Goal: Information Seeking & Learning: Learn about a topic

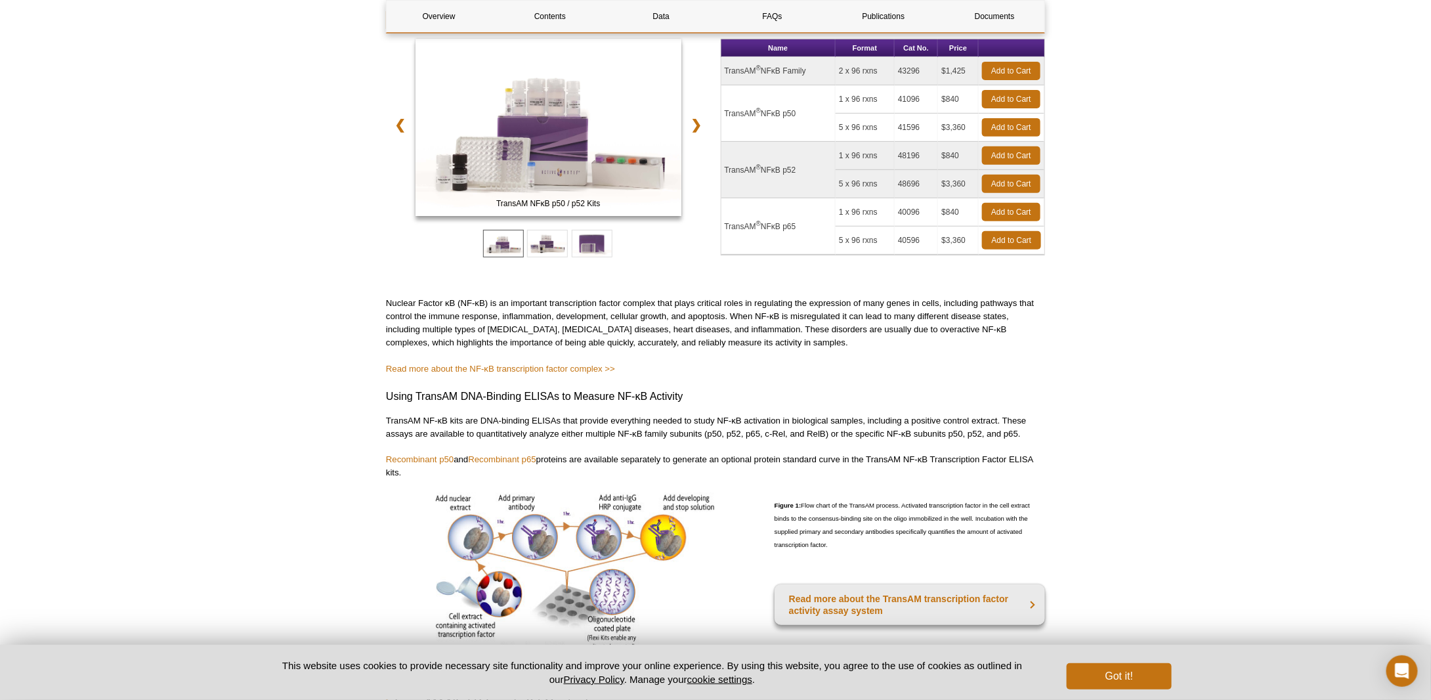
scroll to position [263, 0]
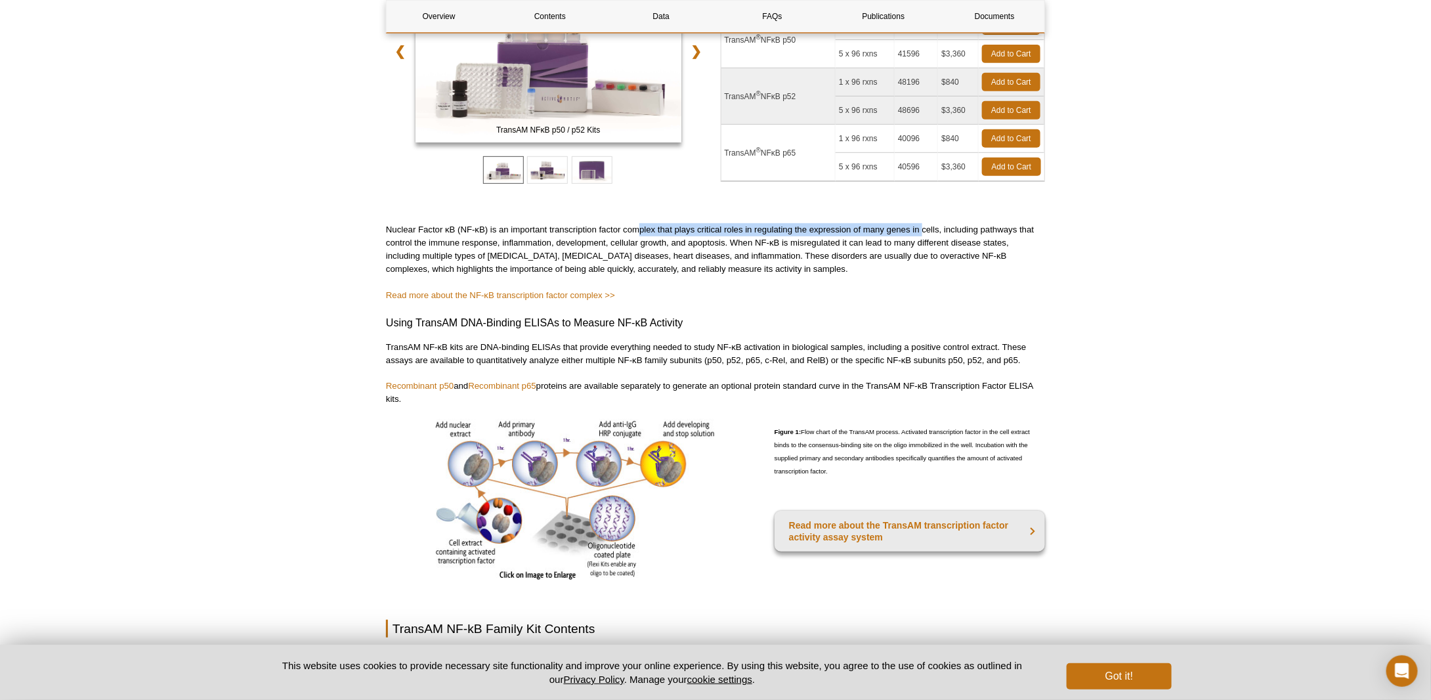
drag, startPoint x: 641, startPoint y: 230, endPoint x: 923, endPoint y: 228, distance: 281.7
click at [923, 228] on p "Nuclear Factor κB (NF-κB) is an important transcription factor complex that pla…" at bounding box center [715, 249] width 659 height 53
drag, startPoint x: 960, startPoint y: 229, endPoint x: 1017, endPoint y: 230, distance: 57.1
click at [1024, 228] on p "Nuclear Factor κB (NF-κB) is an important transcription factor complex that pla…" at bounding box center [715, 249] width 659 height 53
drag, startPoint x: 416, startPoint y: 242, endPoint x: 481, endPoint y: 241, distance: 65.0
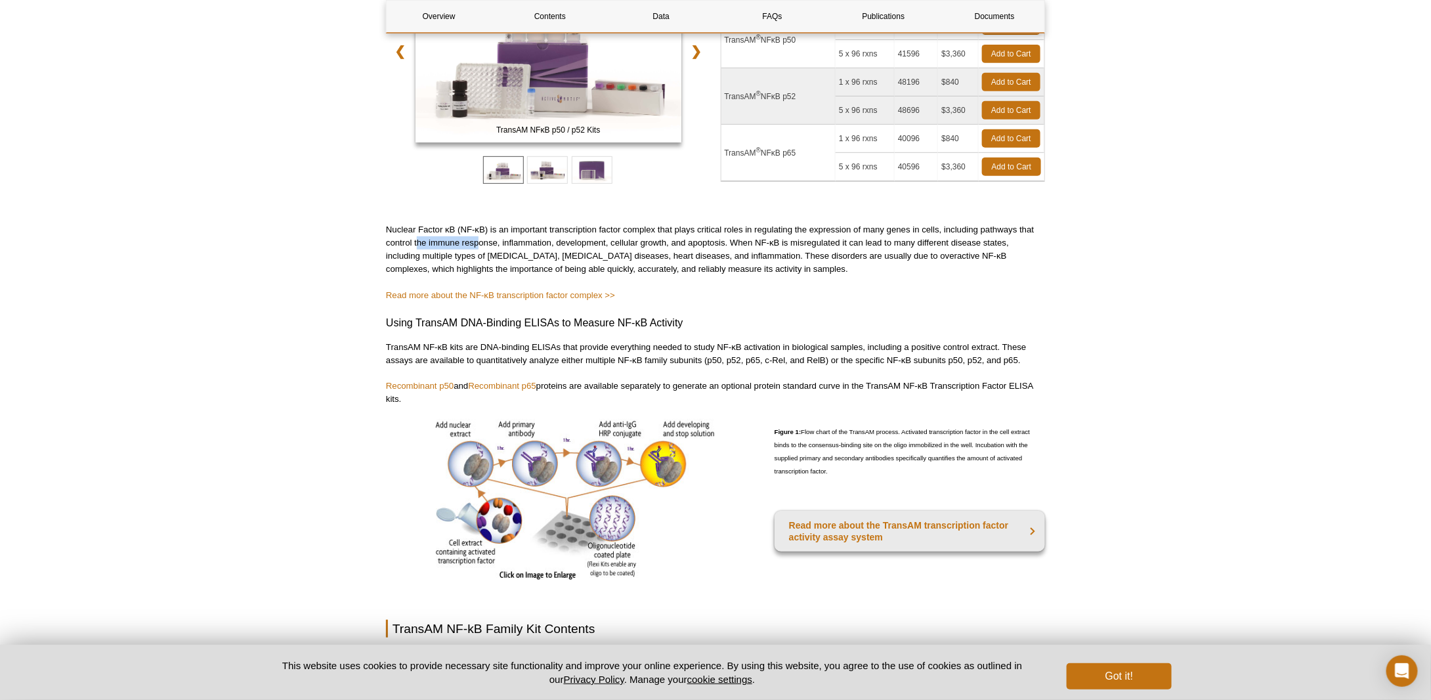
click at [481, 241] on p "Nuclear Factor κB (NF-κB) is an important transcription factor complex that pla…" at bounding box center [715, 249] width 659 height 53
drag, startPoint x: 527, startPoint y: 241, endPoint x: 781, endPoint y: 244, distance: 254.1
click at [777, 244] on p "Nuclear Factor κB (NF-κB) is an important transcription factor complex that pla…" at bounding box center [715, 249] width 659 height 53
click at [982, 241] on p "Nuclear Factor κB (NF-κB) is an important transcription factor complex that pla…" at bounding box center [715, 249] width 659 height 53
drag, startPoint x: 914, startPoint y: 248, endPoint x: 977, endPoint y: 244, distance: 63.1
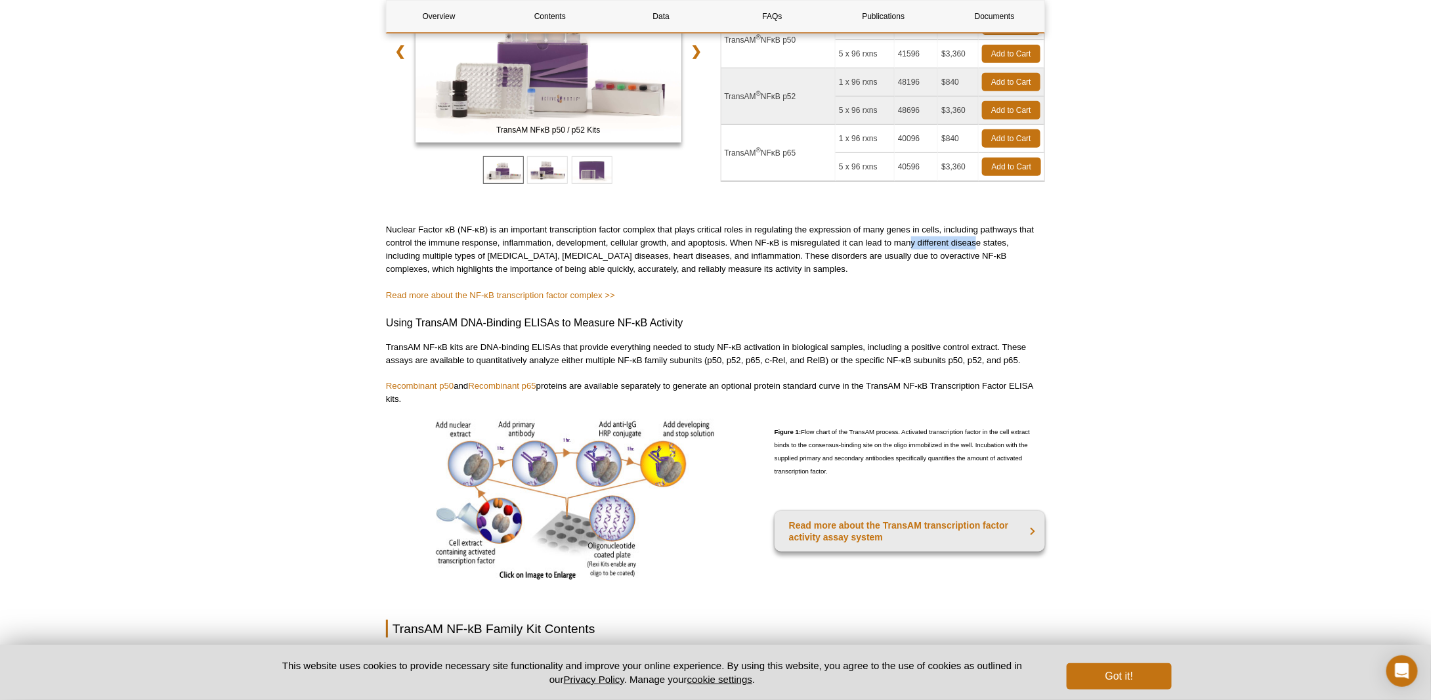
click at [977, 244] on p "Nuclear Factor κB (NF-κB) is an important transcription factor complex that pla…" at bounding box center [715, 249] width 659 height 53
drag, startPoint x: 406, startPoint y: 254, endPoint x: 501, endPoint y: 254, distance: 94.6
click at [501, 254] on p "Nuclear Factor κB (NF-κB) is an important transcription factor complex that pla…" at bounding box center [715, 249] width 659 height 53
drag, startPoint x: 549, startPoint y: 255, endPoint x: 629, endPoint y: 262, distance: 80.4
click at [620, 255] on p "Nuclear Factor κB (NF-κB) is an important transcription factor complex that pla…" at bounding box center [715, 249] width 659 height 53
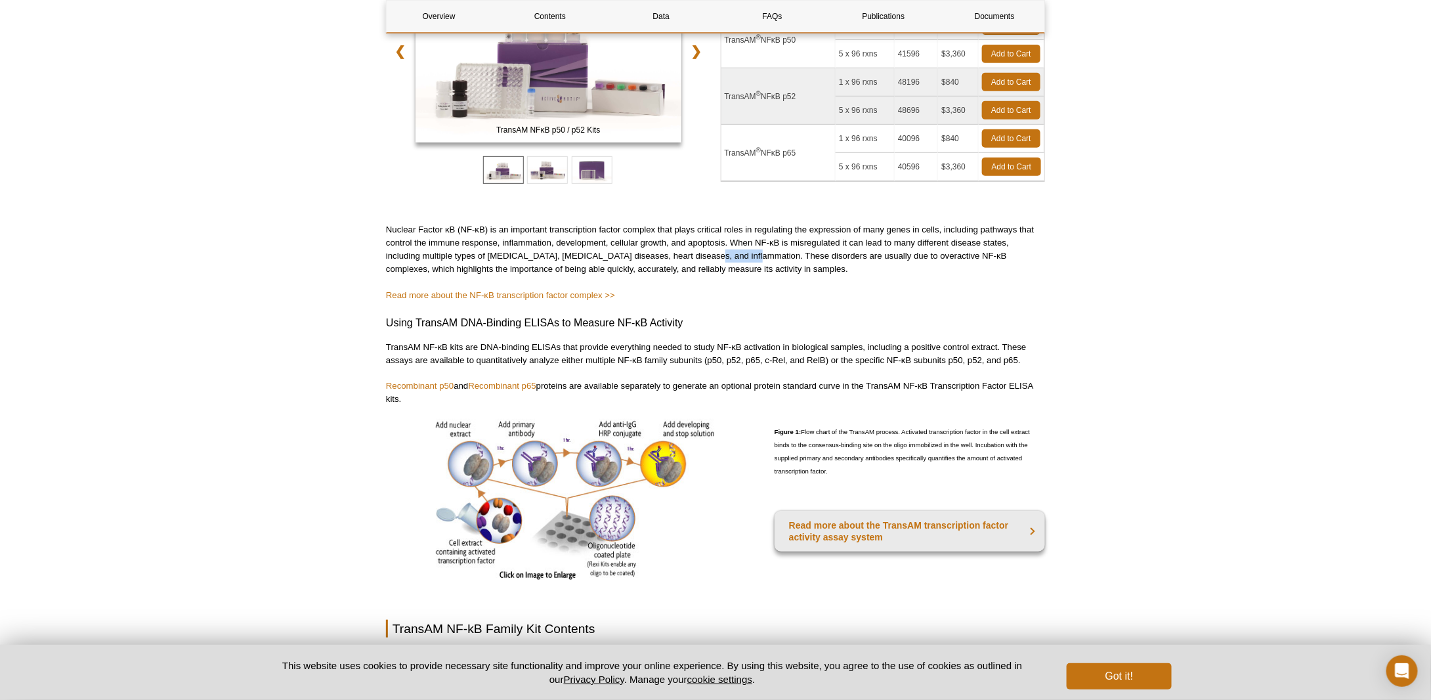
drag, startPoint x: 735, startPoint y: 253, endPoint x: 749, endPoint y: 253, distance: 13.1
click at [749, 253] on p "Nuclear Factor κB (NF-κB) is an important transcription factor complex that pla…" at bounding box center [715, 249] width 659 height 53
drag, startPoint x: 808, startPoint y: 253, endPoint x: 988, endPoint y: 253, distance: 179.9
click at [988, 253] on p "Nuclear Factor κB (NF-κB) is an important transcription factor complex that pla…" at bounding box center [715, 249] width 659 height 53
drag, startPoint x: 406, startPoint y: 268, endPoint x: 775, endPoint y: 272, distance: 369.7
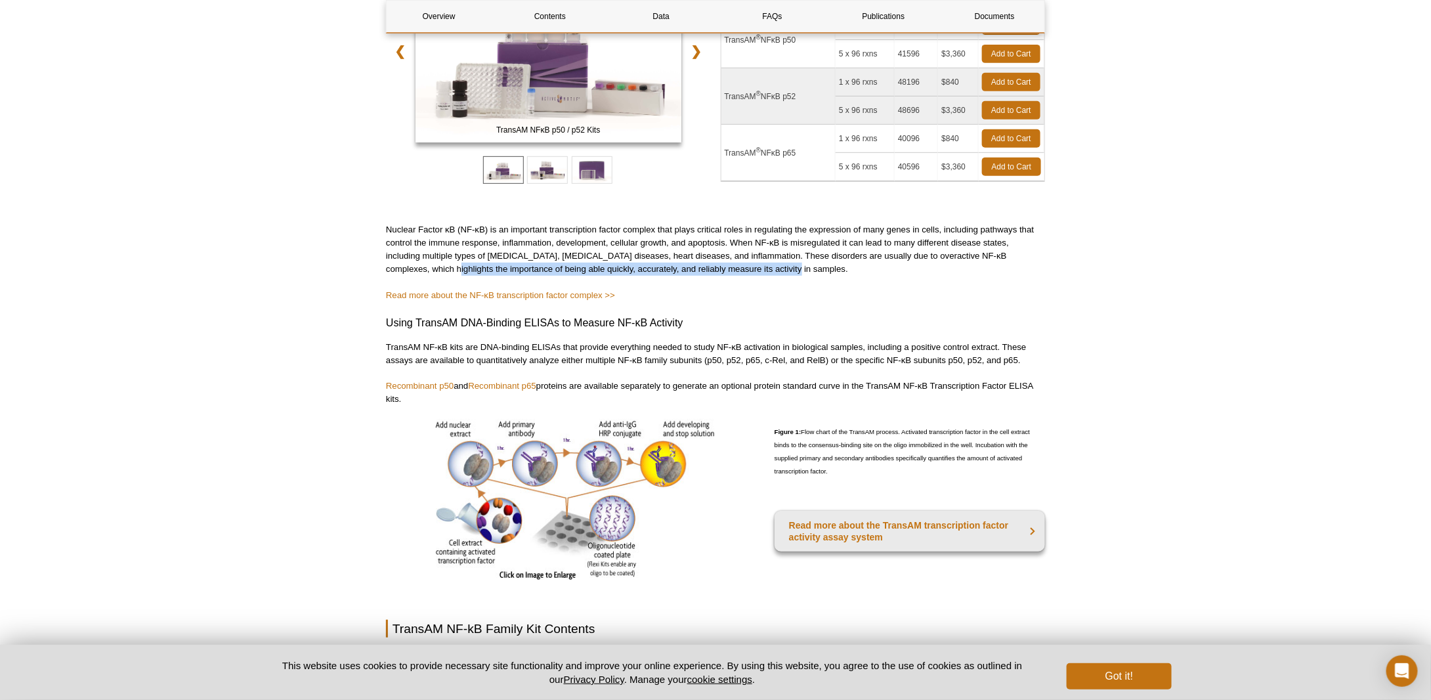
click at [749, 270] on p "Nuclear Factor κB (NF-κB) is an important transcription factor complex that pla…" at bounding box center [715, 249] width 659 height 53
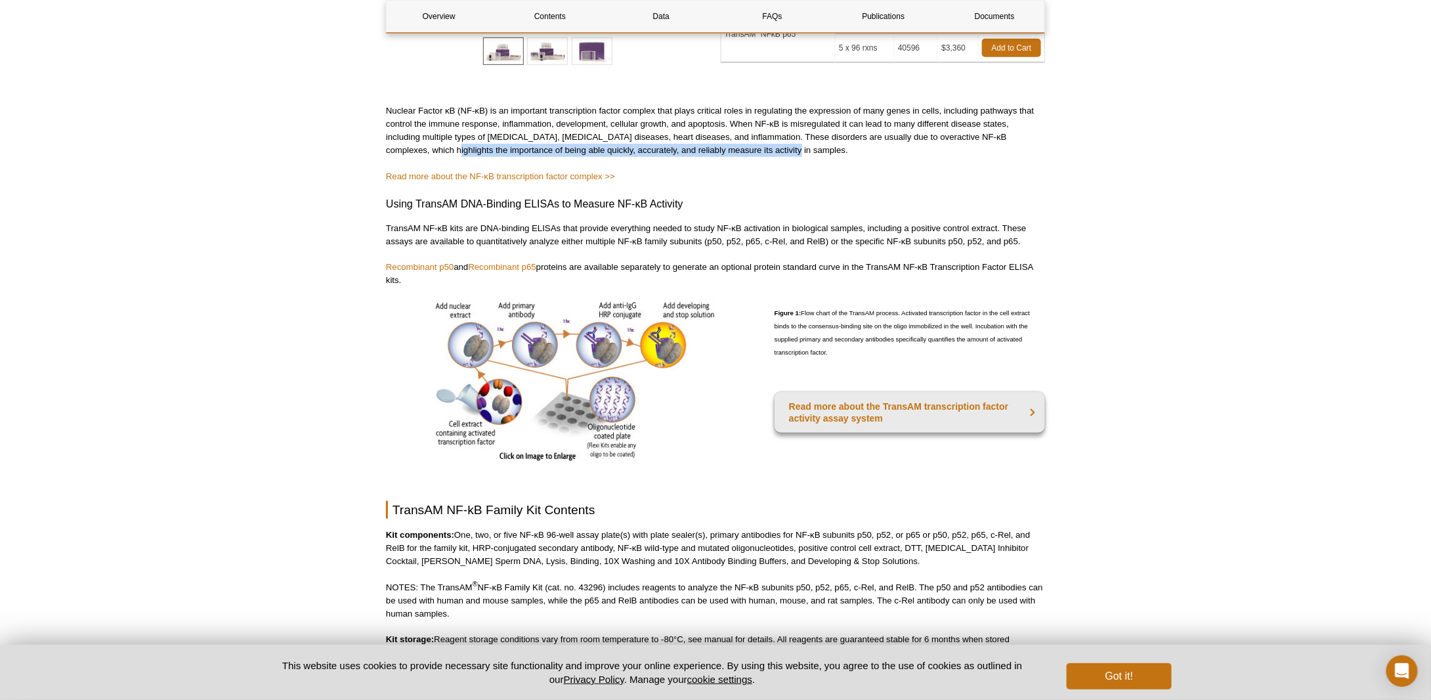
scroll to position [394, 0]
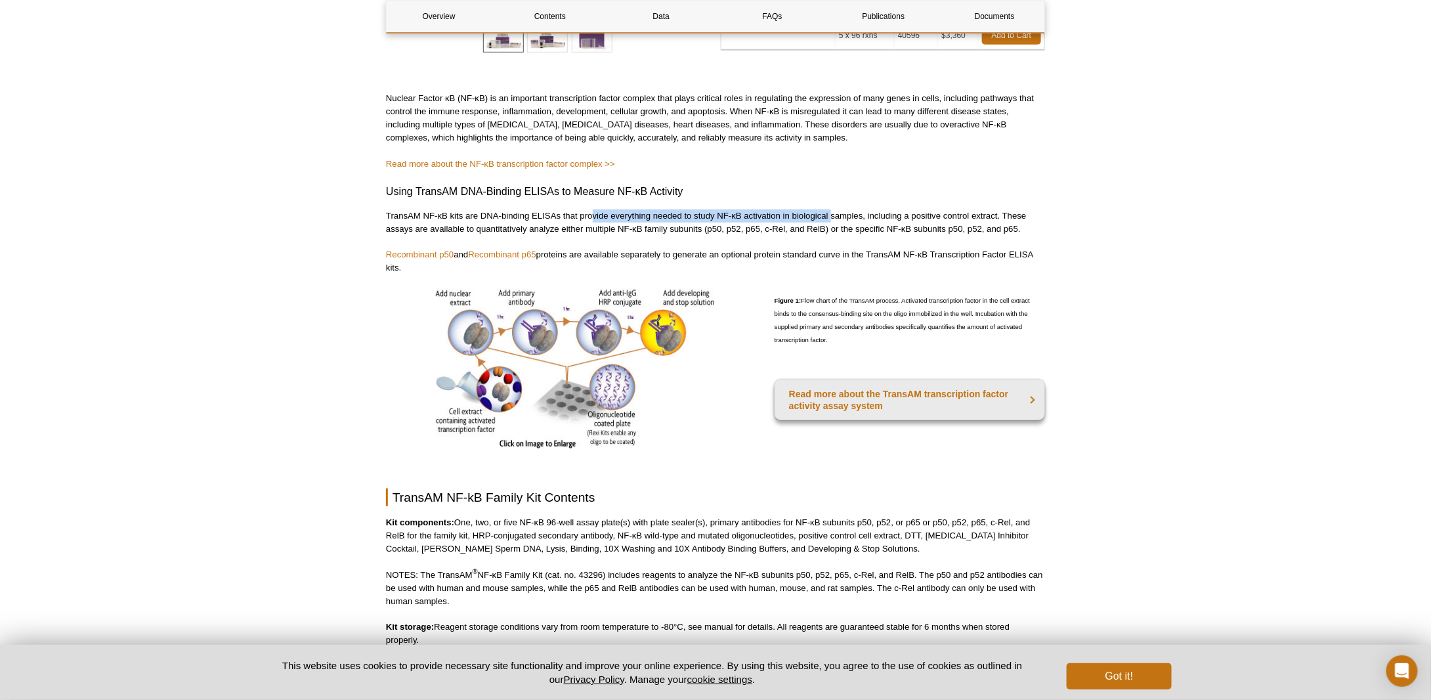
drag, startPoint x: 596, startPoint y: 213, endPoint x: 831, endPoint y: 214, distance: 235.7
click at [831, 214] on p "TransAM NF-κB kits are DNA-binding ELISAs that provide everything needed to stu…" at bounding box center [715, 222] width 659 height 26
drag, startPoint x: 891, startPoint y: 215, endPoint x: 981, endPoint y: 215, distance: 90.0
click at [981, 215] on p "TransAM NF-κB kits are DNA-binding ELISAs that provide everything needed to stu…" at bounding box center [715, 222] width 659 height 26
drag, startPoint x: 398, startPoint y: 229, endPoint x: 719, endPoint y: 234, distance: 321.1
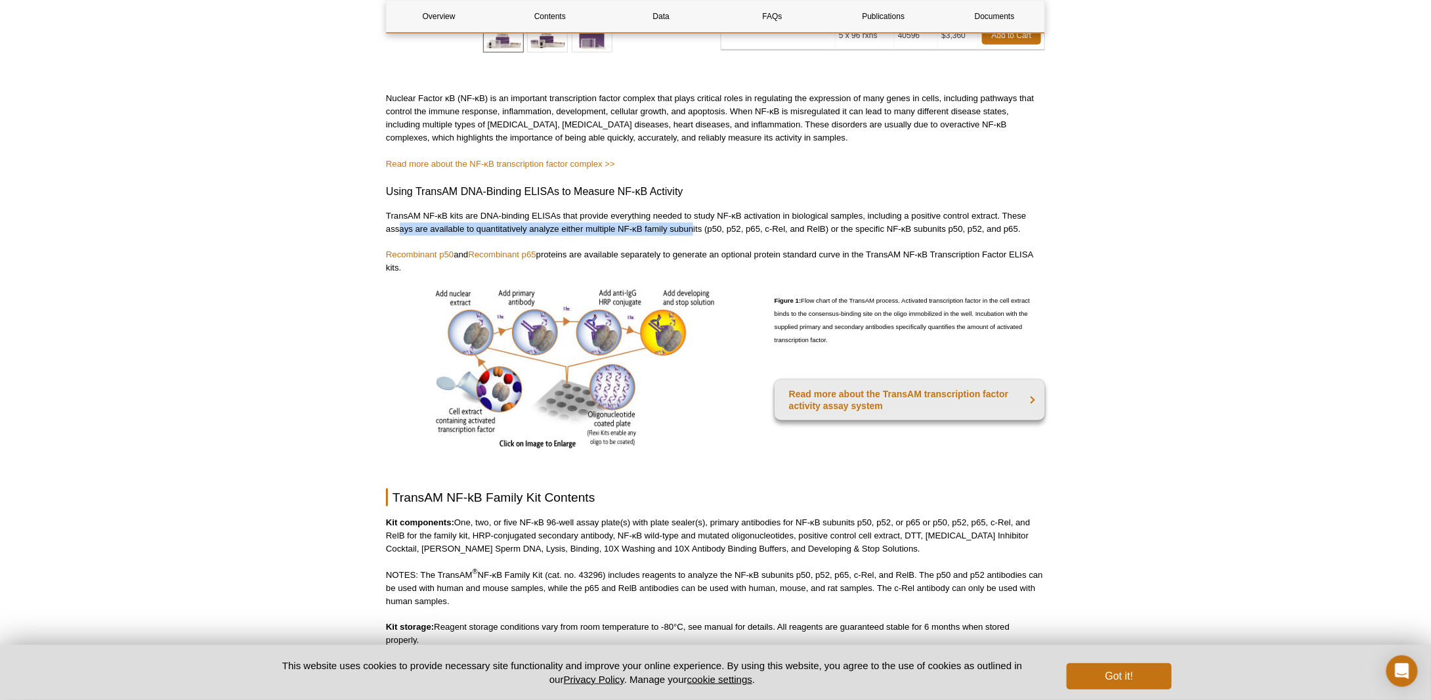
click at [695, 229] on p "TransAM NF-κB kits are DNA-binding ELISAs that provide everything needed to stu…" at bounding box center [715, 222] width 659 height 26
drag, startPoint x: 867, startPoint y: 230, endPoint x: 989, endPoint y: 230, distance: 121.5
click at [989, 230] on p "TransAM NF-κB kits are DNA-binding ELISAs that provide everything needed to stu…" at bounding box center [715, 222] width 659 height 26
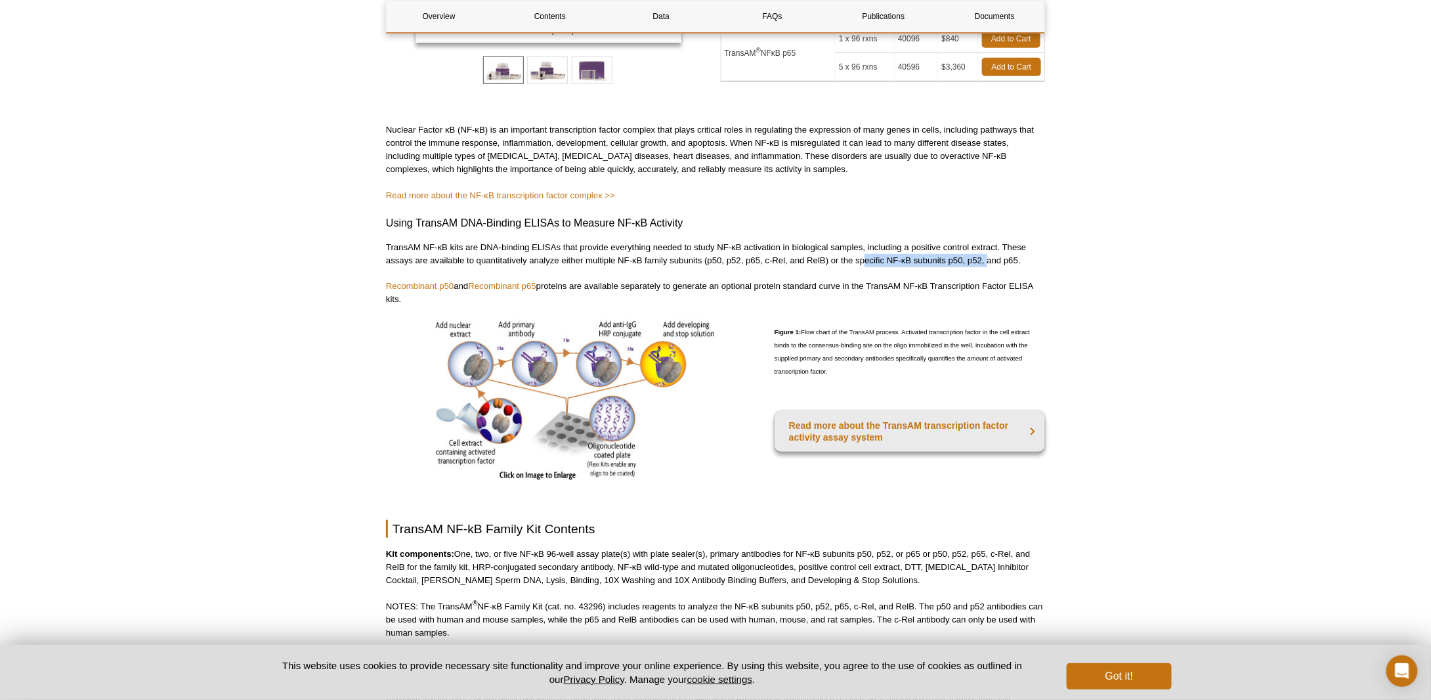
scroll to position [328, 0]
